Goal: Subscribe to service/newsletter

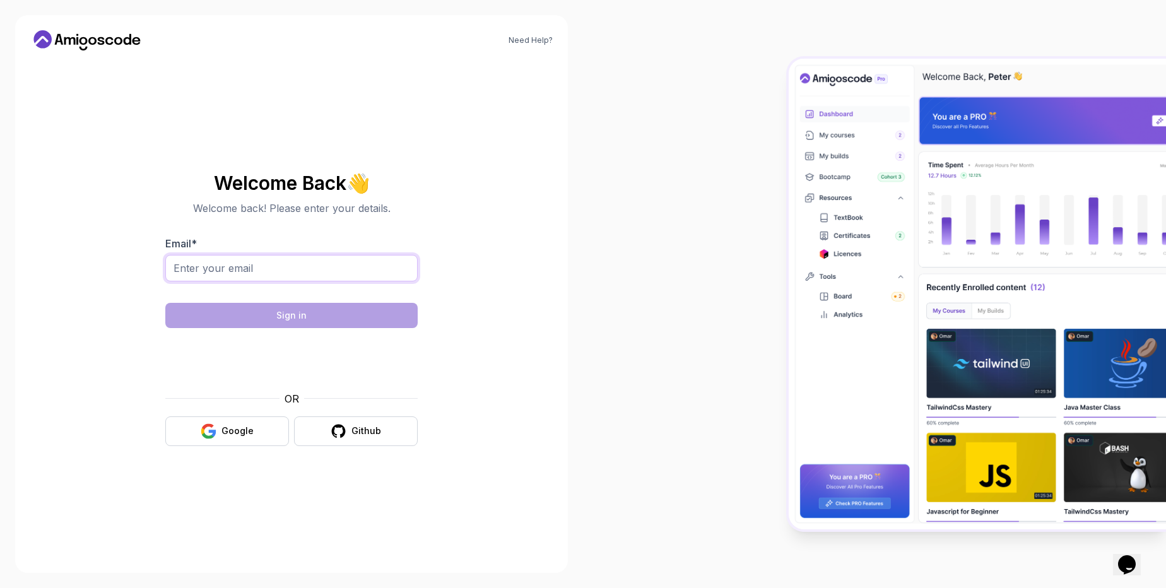
click at [236, 273] on input "Email *" at bounding box center [291, 268] width 252 height 26
type input "[EMAIL_ADDRESS][DOMAIN_NAME]"
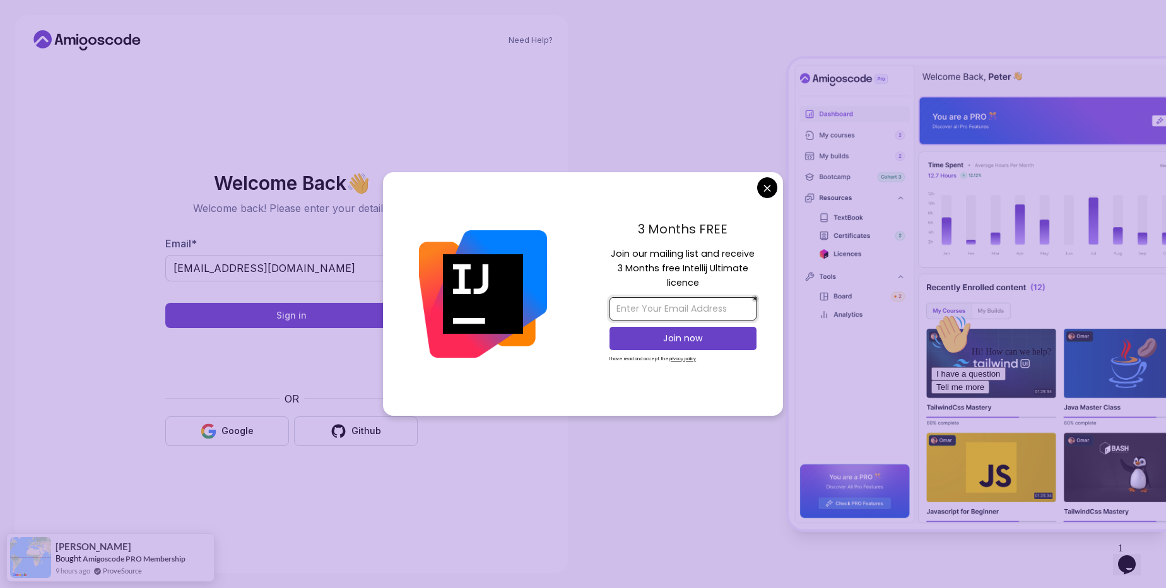
click at [669, 312] on input "email" at bounding box center [682, 308] width 147 height 23
type input "[EMAIL_ADDRESS][DOMAIN_NAME]"
click at [676, 336] on p "Join now" at bounding box center [682, 338] width 119 height 13
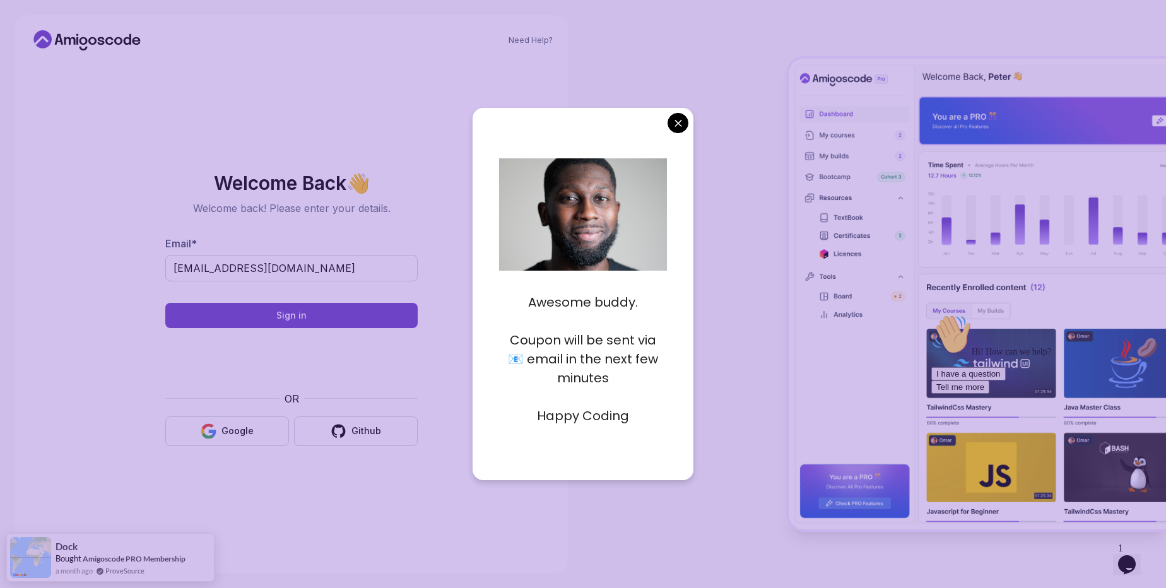
click at [671, 122] on body "Need Help? Welcome Back 👋 Welcome back! Please enter your details. Email * [EMA…" at bounding box center [583, 294] width 1166 height 588
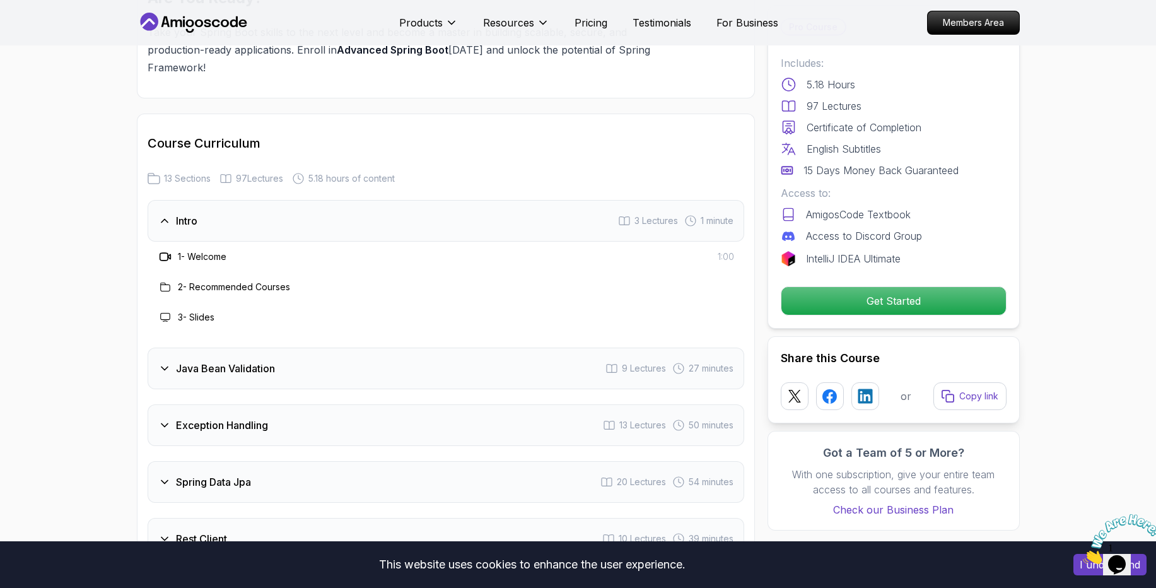
scroll to position [1582, 0]
click at [168, 359] on icon at bounding box center [164, 365] width 13 height 13
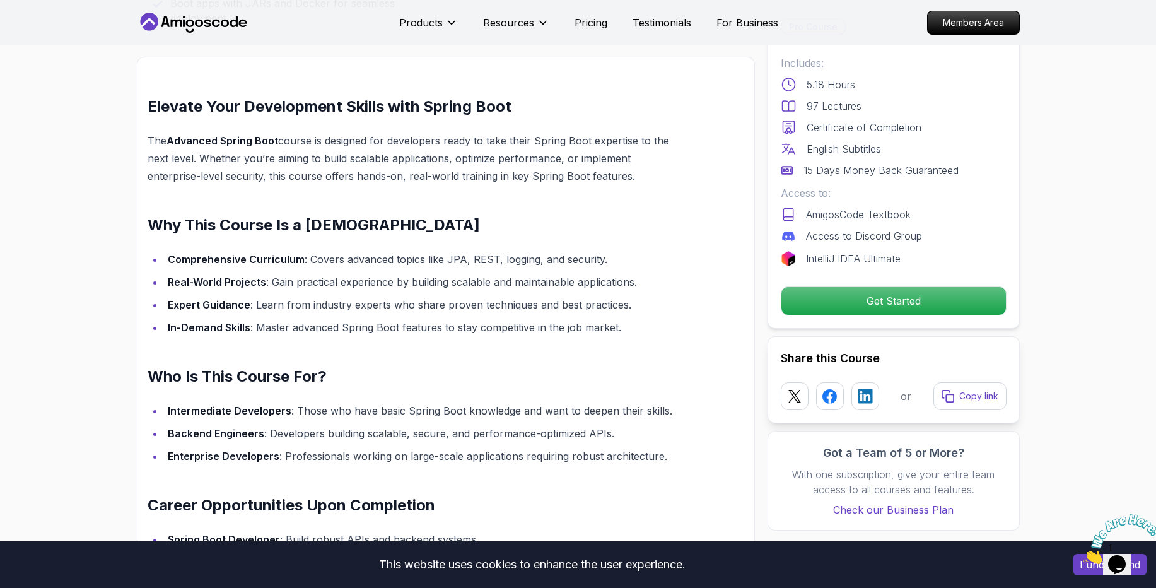
scroll to position [0, 0]
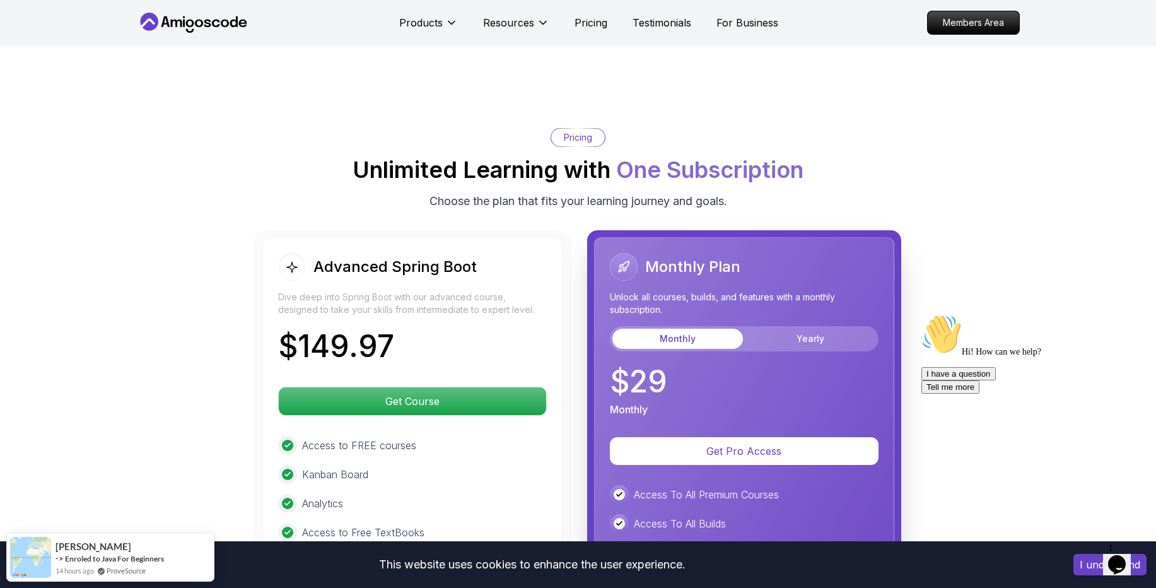
scroll to position [2638, 0]
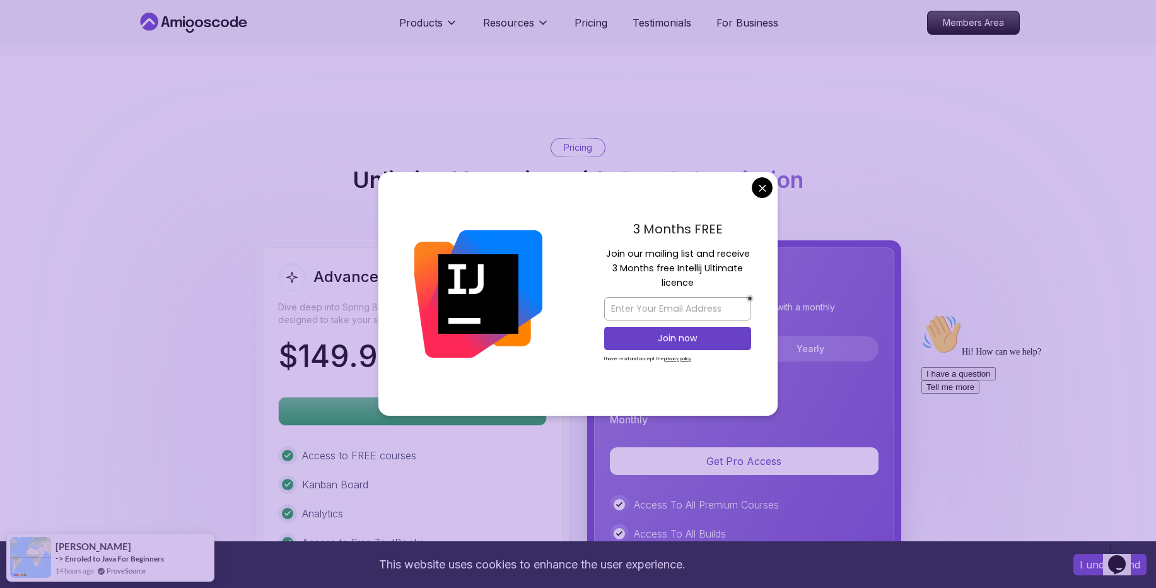
click at [768, 183] on body "This website uses cookies to enhance the user experience. I understand Products…" at bounding box center [578, 204] width 1156 height 5684
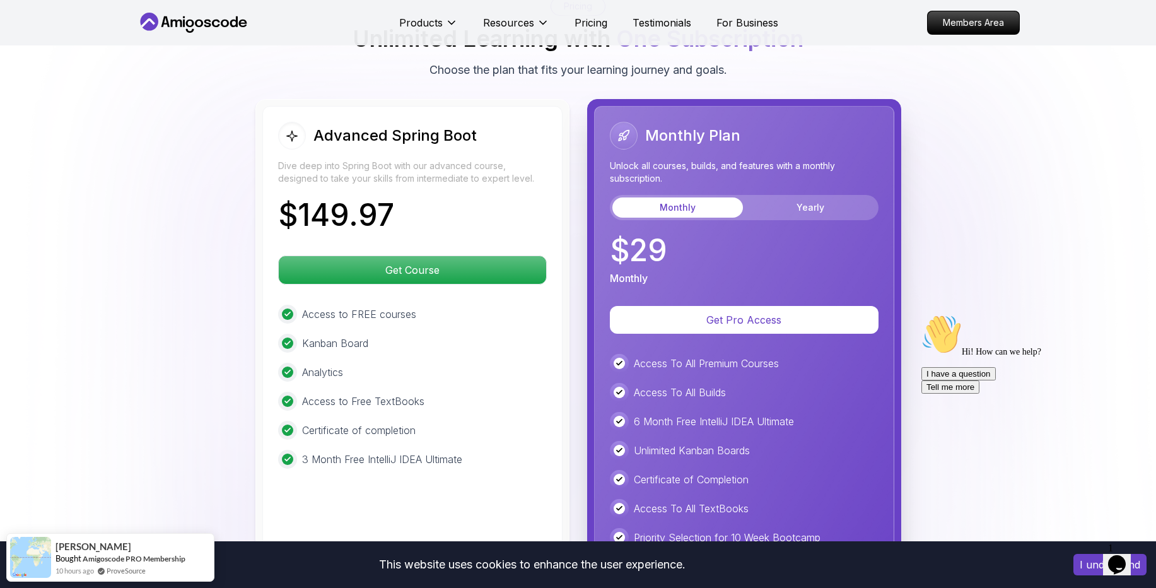
scroll to position [2776, 0]
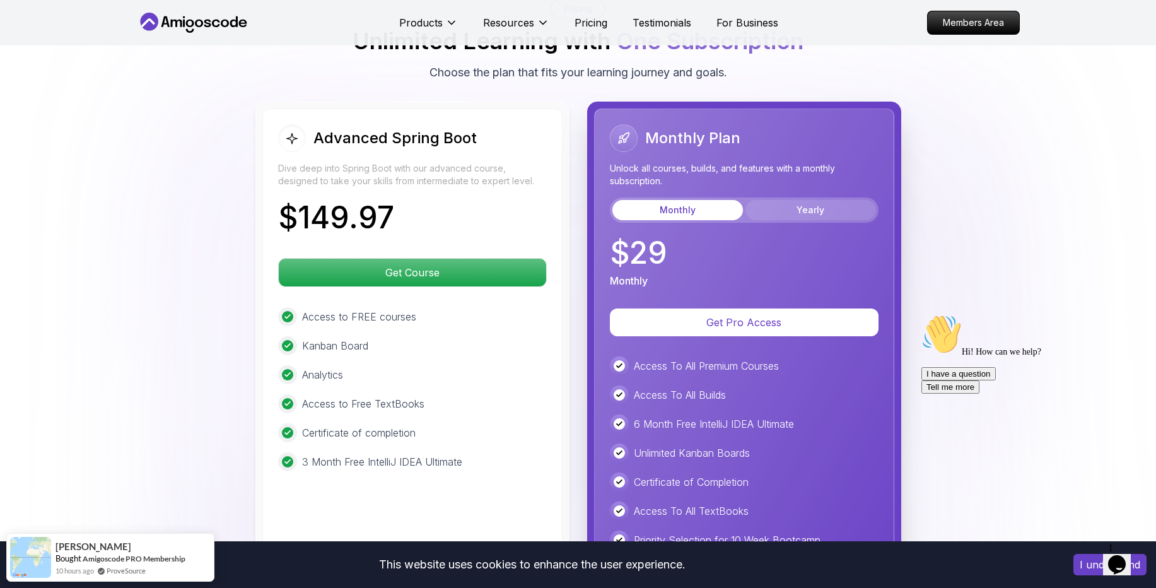
click at [792, 200] on button "Yearly" at bounding box center [810, 210] width 131 height 20
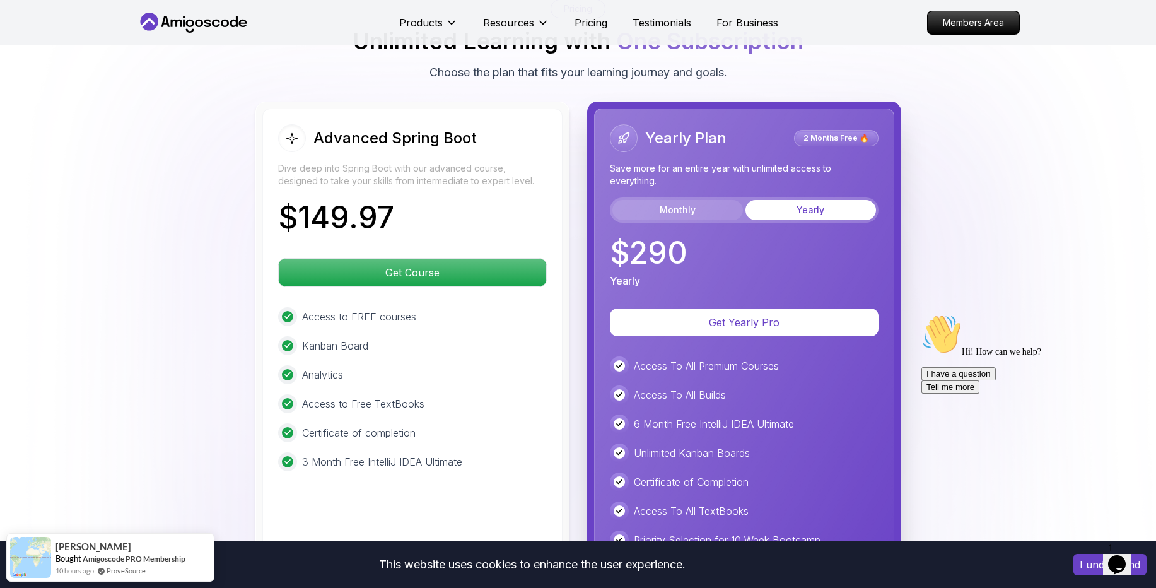
click at [692, 200] on button "Monthly" at bounding box center [677, 210] width 131 height 20
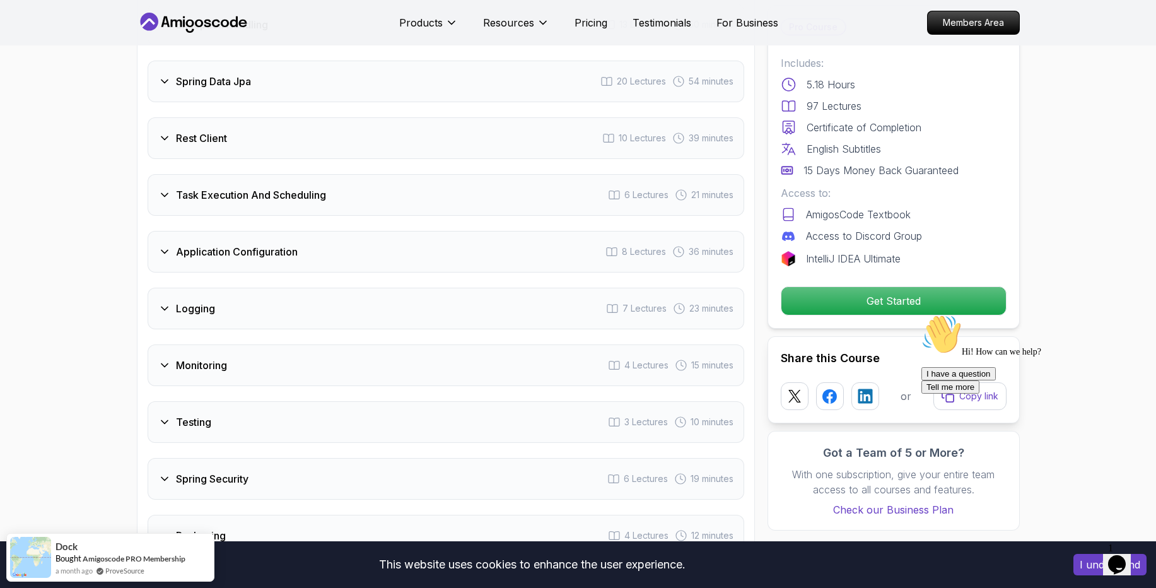
scroll to position [1937, 0]
